Goal: Contribute content

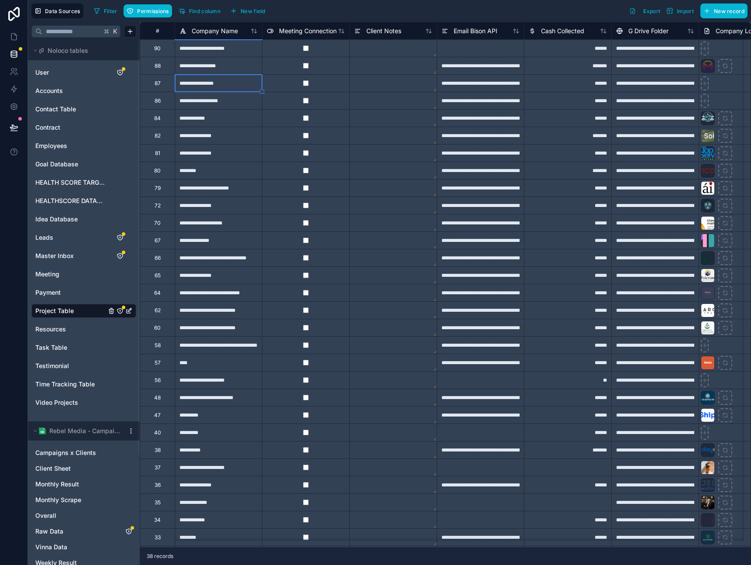
click at [374, 183] on textarea at bounding box center [393, 187] width 87 height 17
